Goal: Find contact information: Find contact information

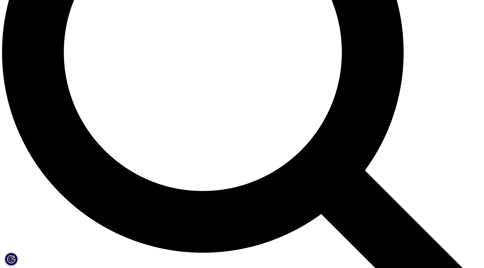
scroll to position [663, 0]
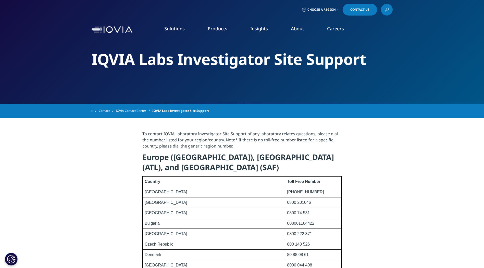
click at [468, 22] on div "Solutions quick find a capability Clear Search Loading SOLUTIONS Research & Dev…" at bounding box center [242, 30] width 484 height 24
